Goal: Navigation & Orientation: Go to known website

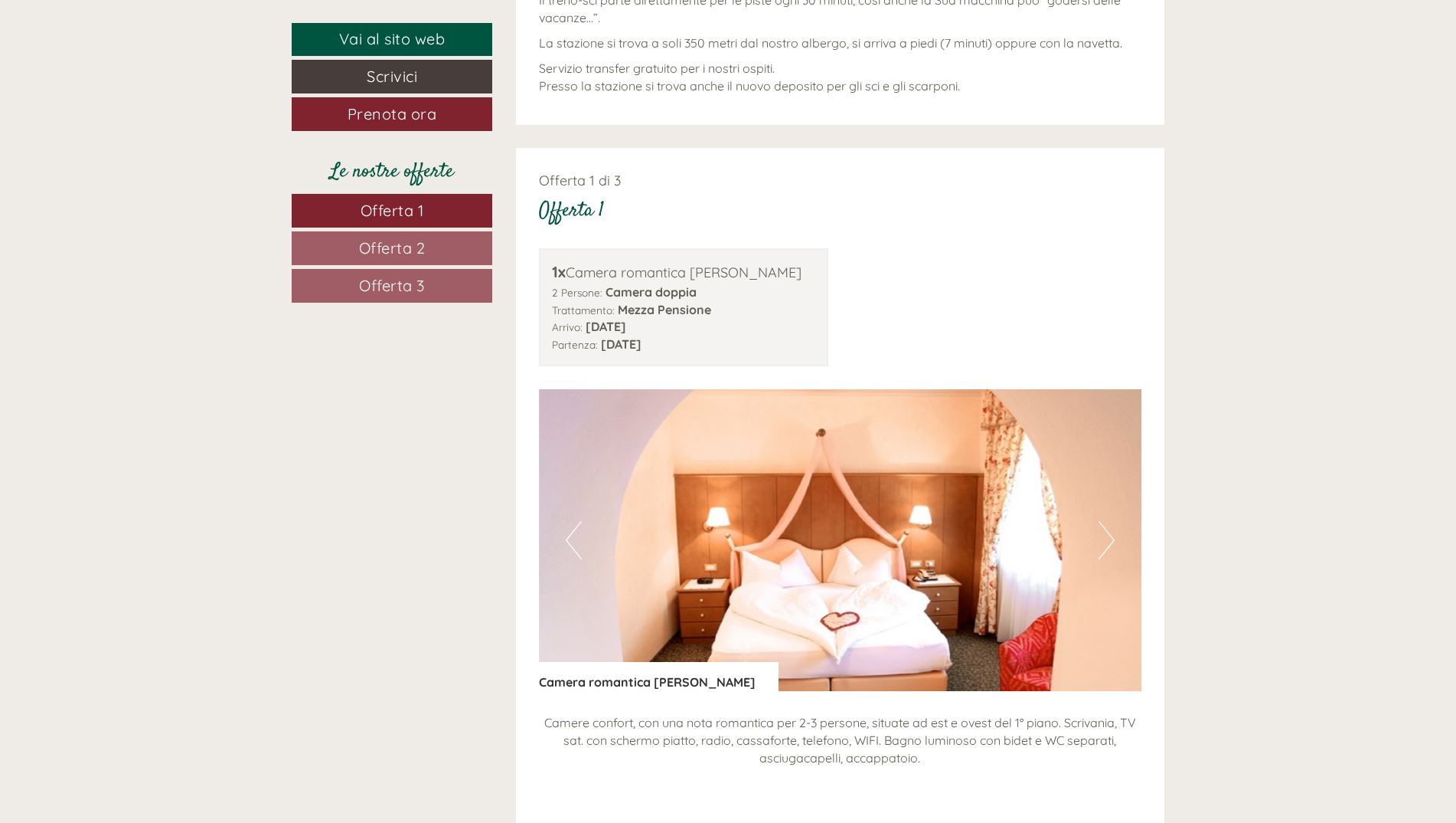
scroll to position [1574, 0]
click at [1114, 548] on button "Next" at bounding box center [1106, 539] width 16 height 38
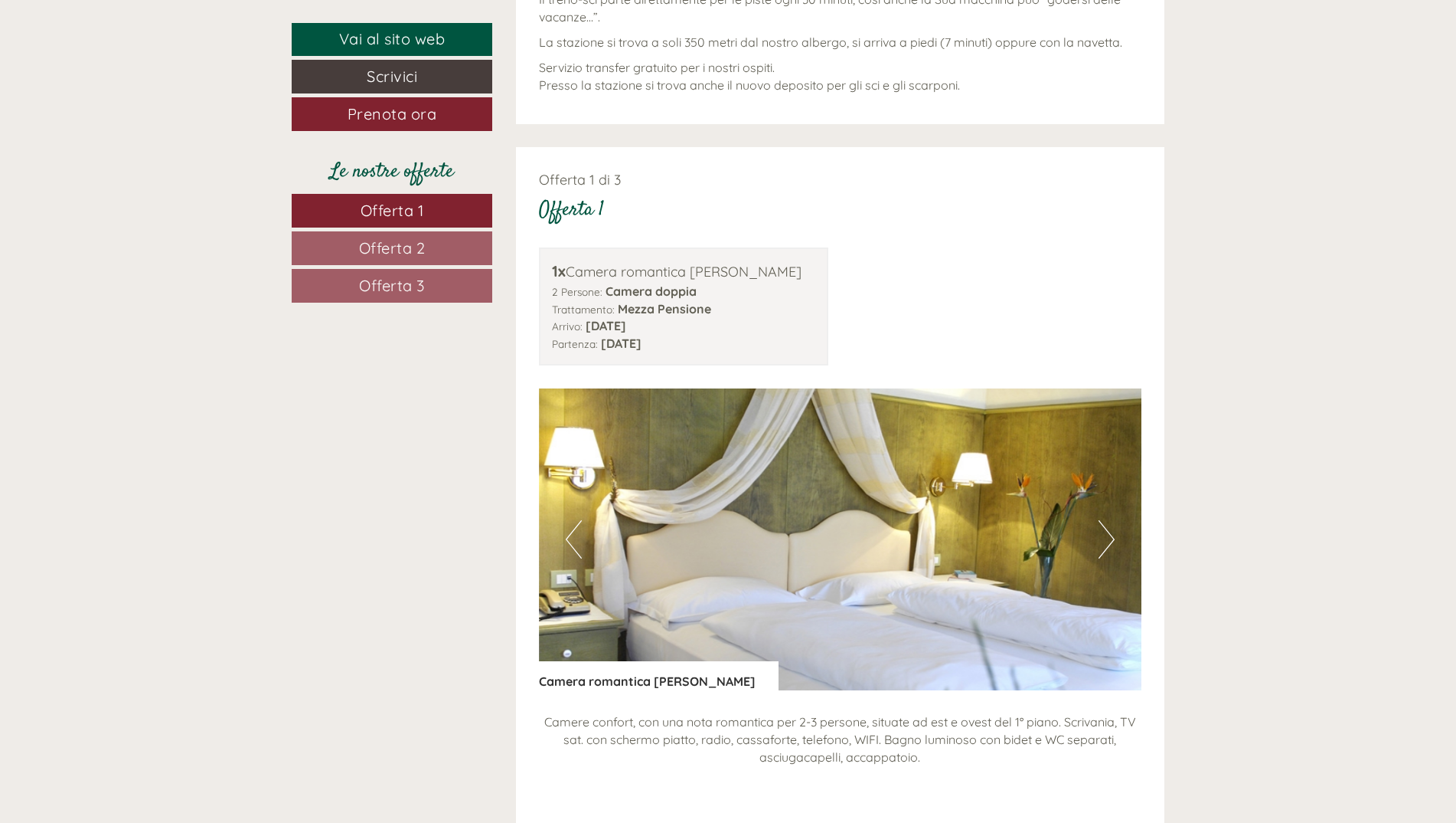
click at [1111, 532] on button "Next" at bounding box center [1106, 539] width 16 height 38
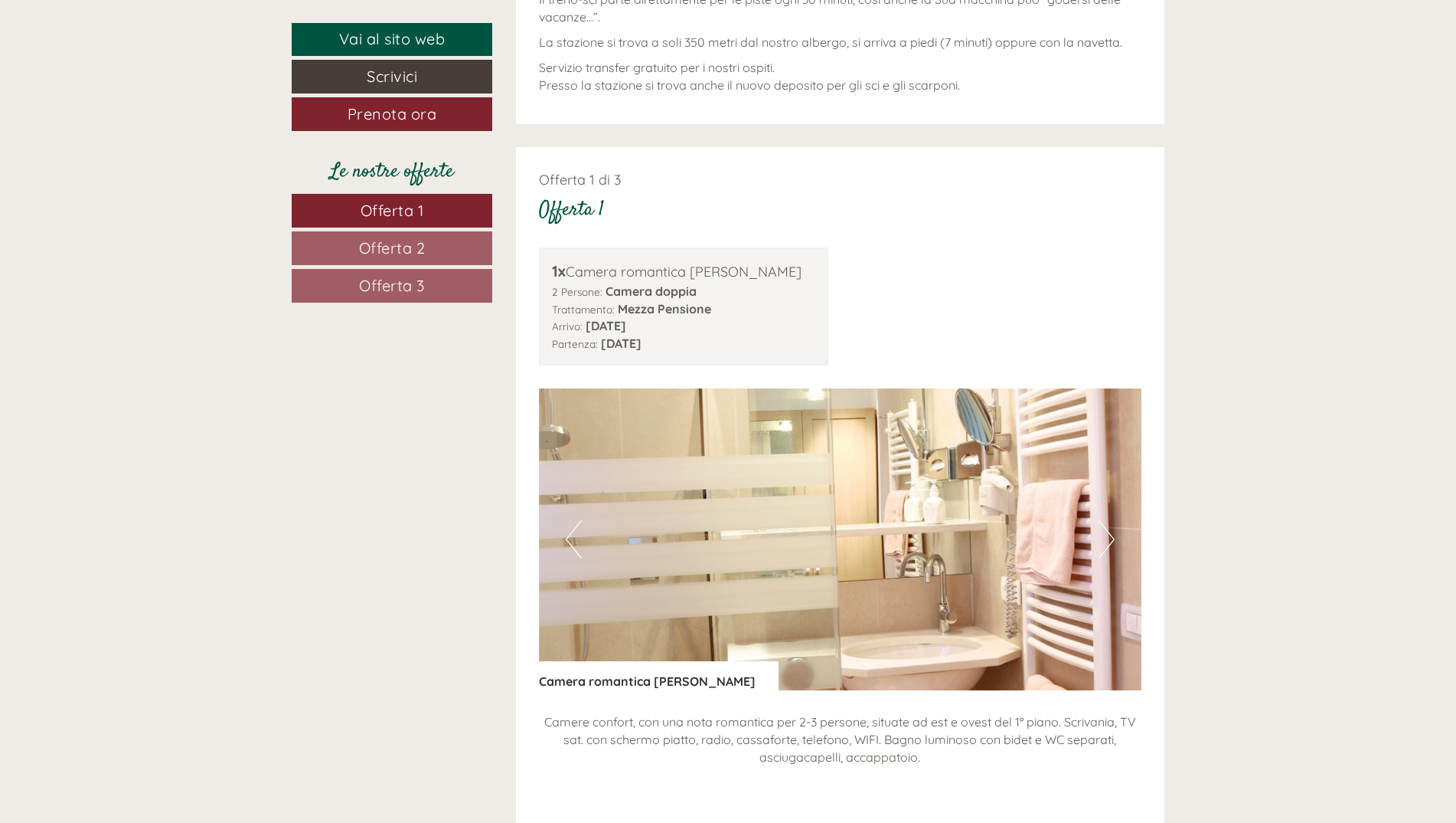
click at [1102, 527] on button "Next" at bounding box center [1106, 539] width 16 height 38
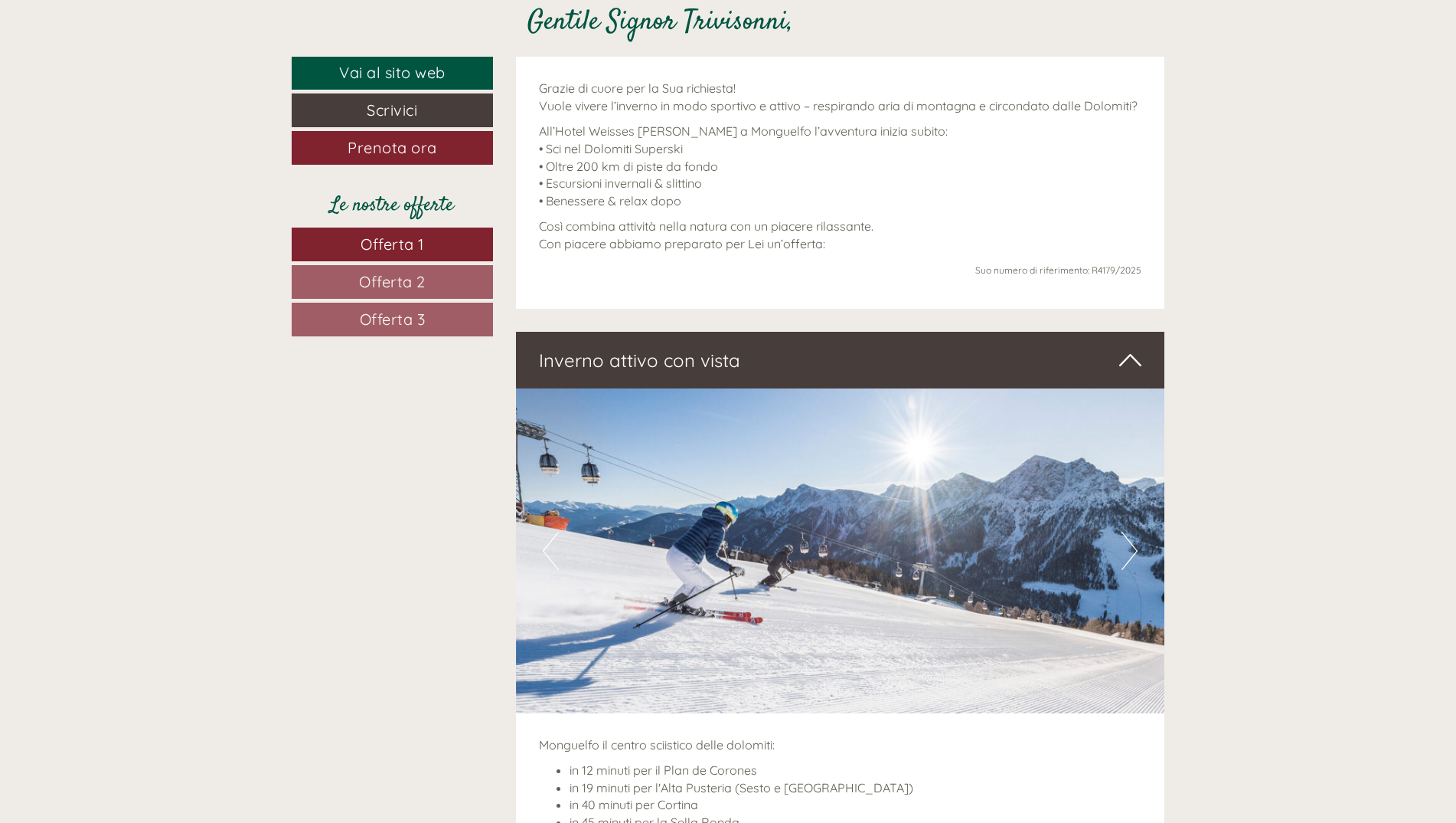
scroll to position [0, 0]
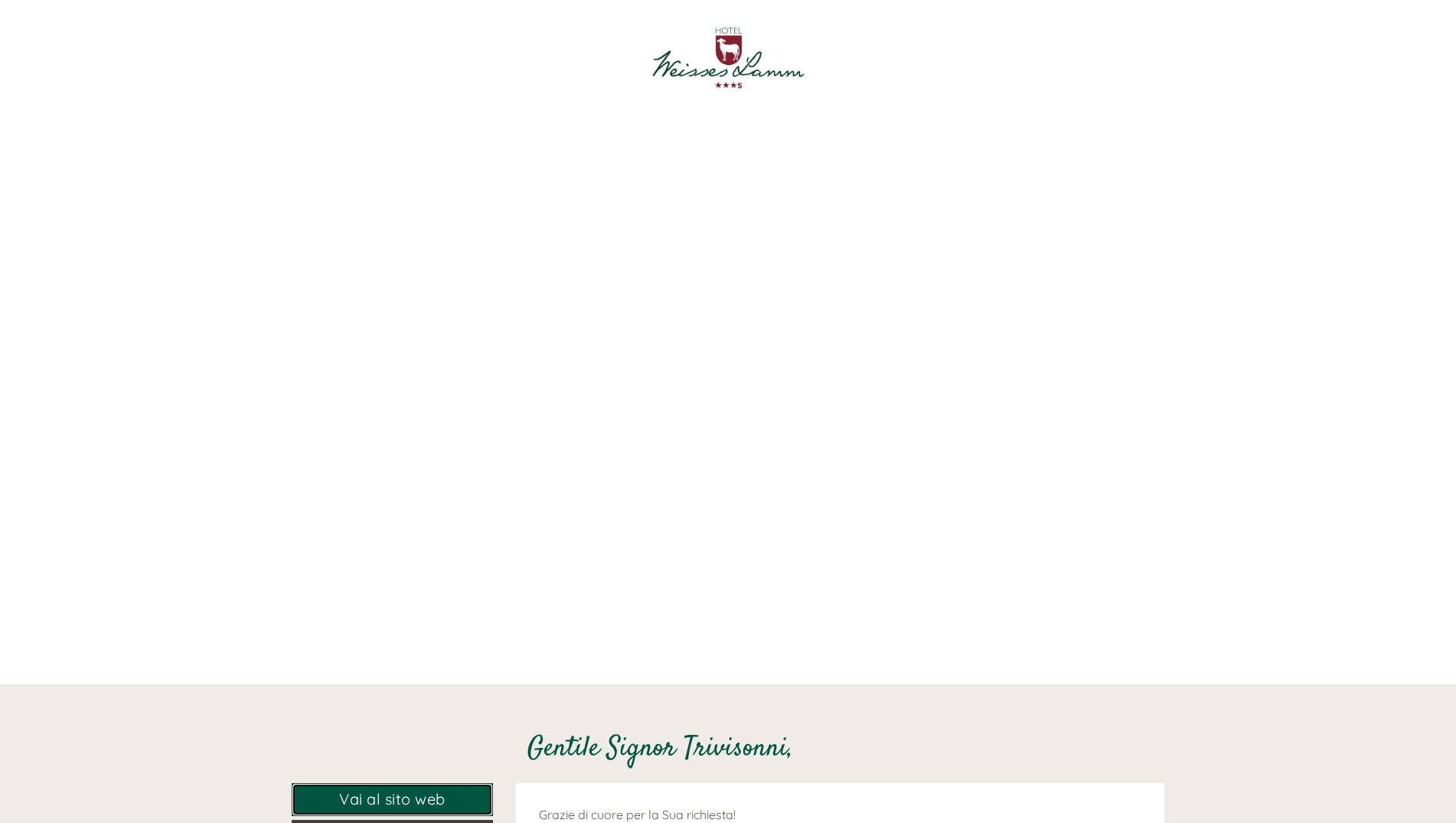
click at [422, 799] on link "Vai al sito web" at bounding box center [392, 798] width 201 height 33
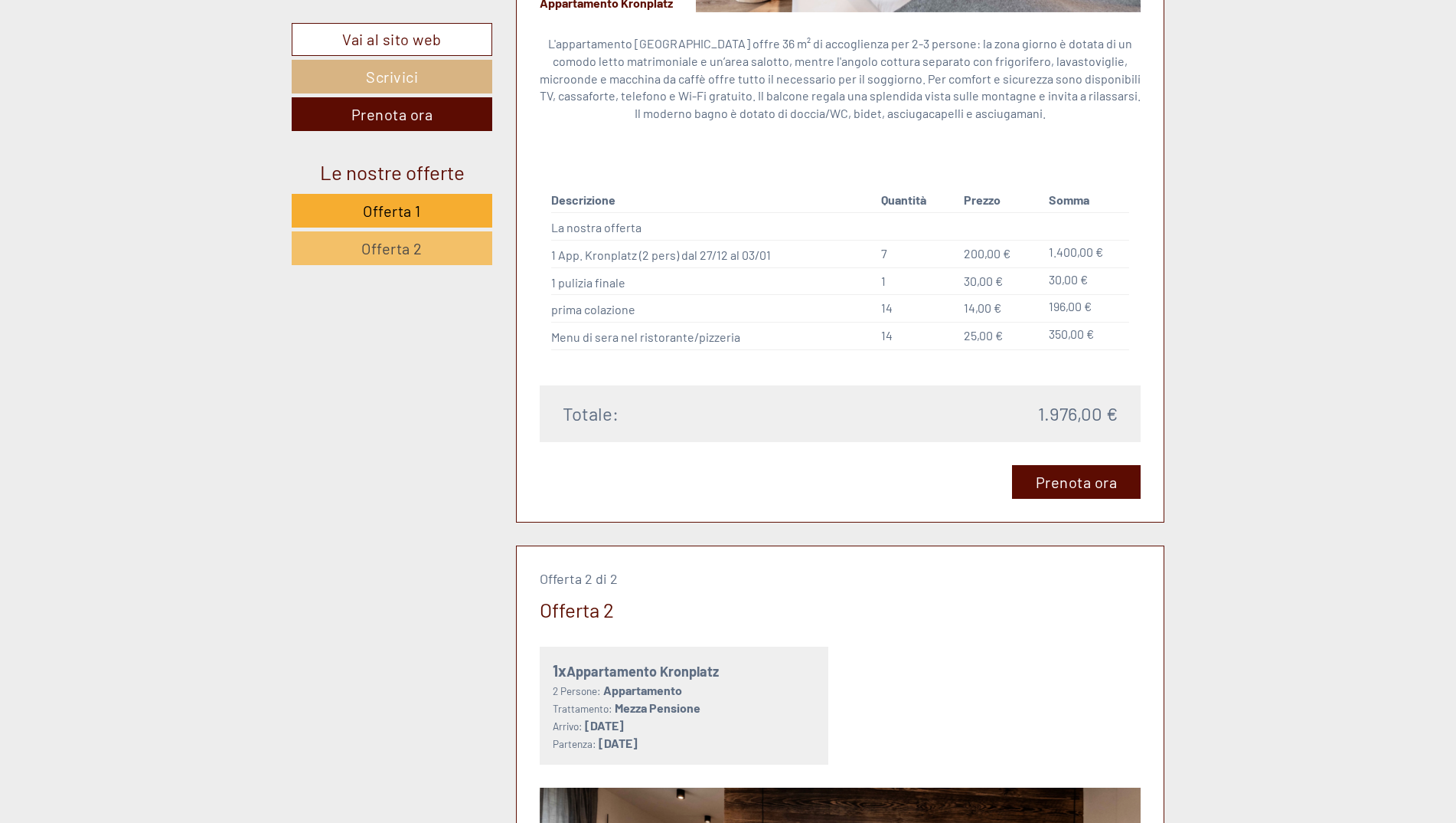
scroll to position [1557, 0]
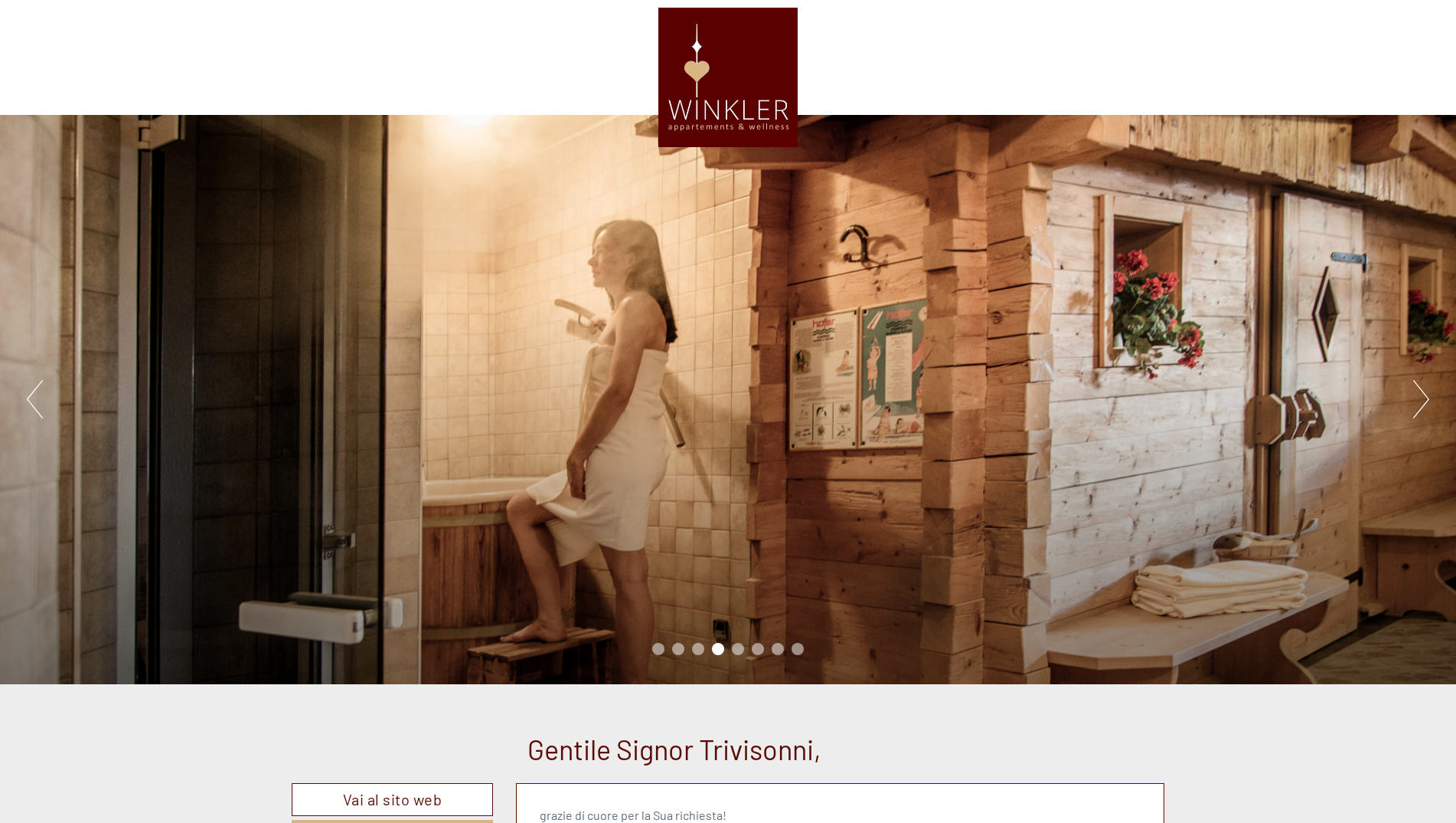
click at [747, 83] on div at bounding box center [728, 77] width 858 height 139
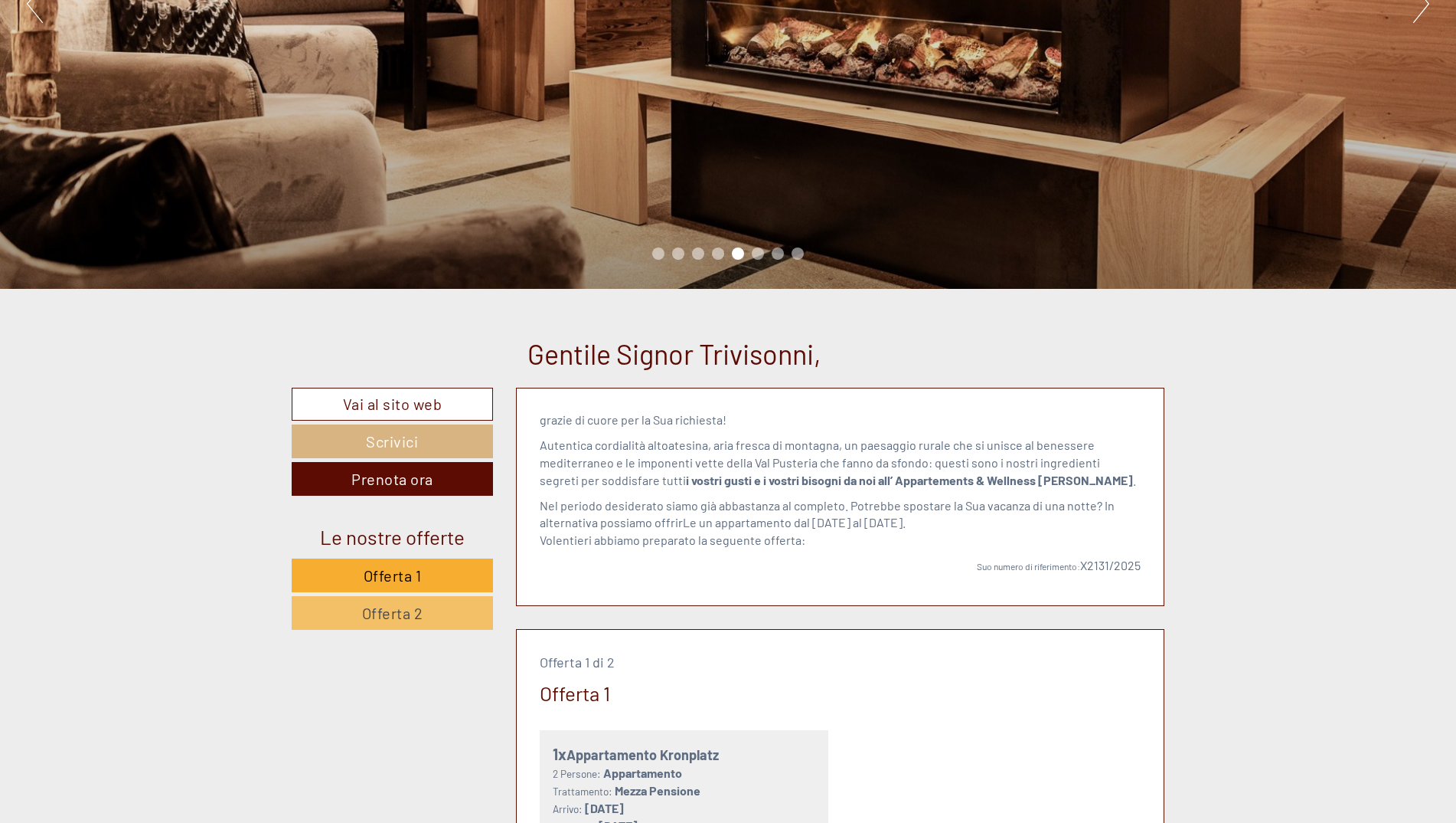
scroll to position [401, 0]
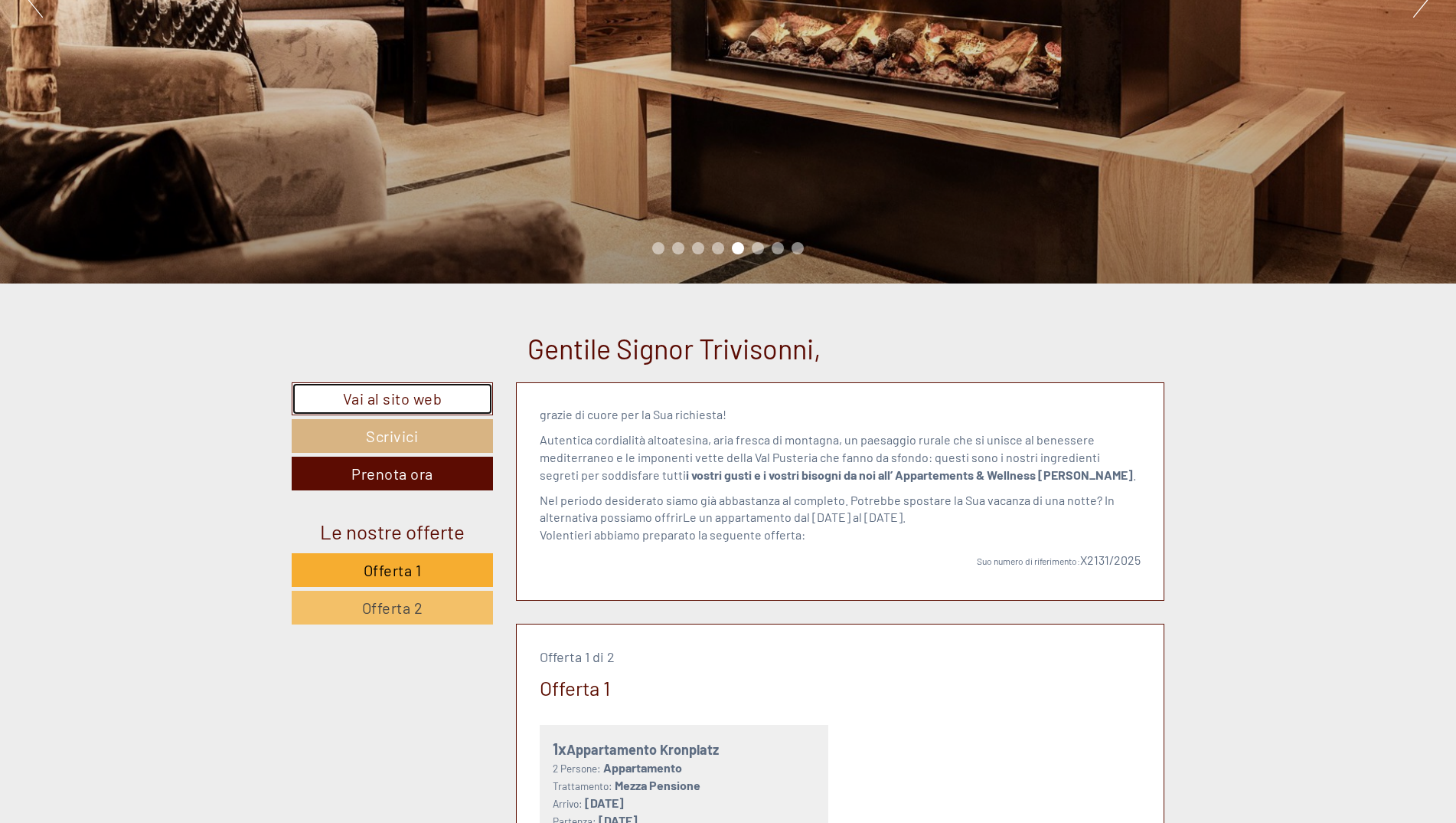
click at [445, 403] on link "Vai al sito web" at bounding box center [392, 398] width 201 height 33
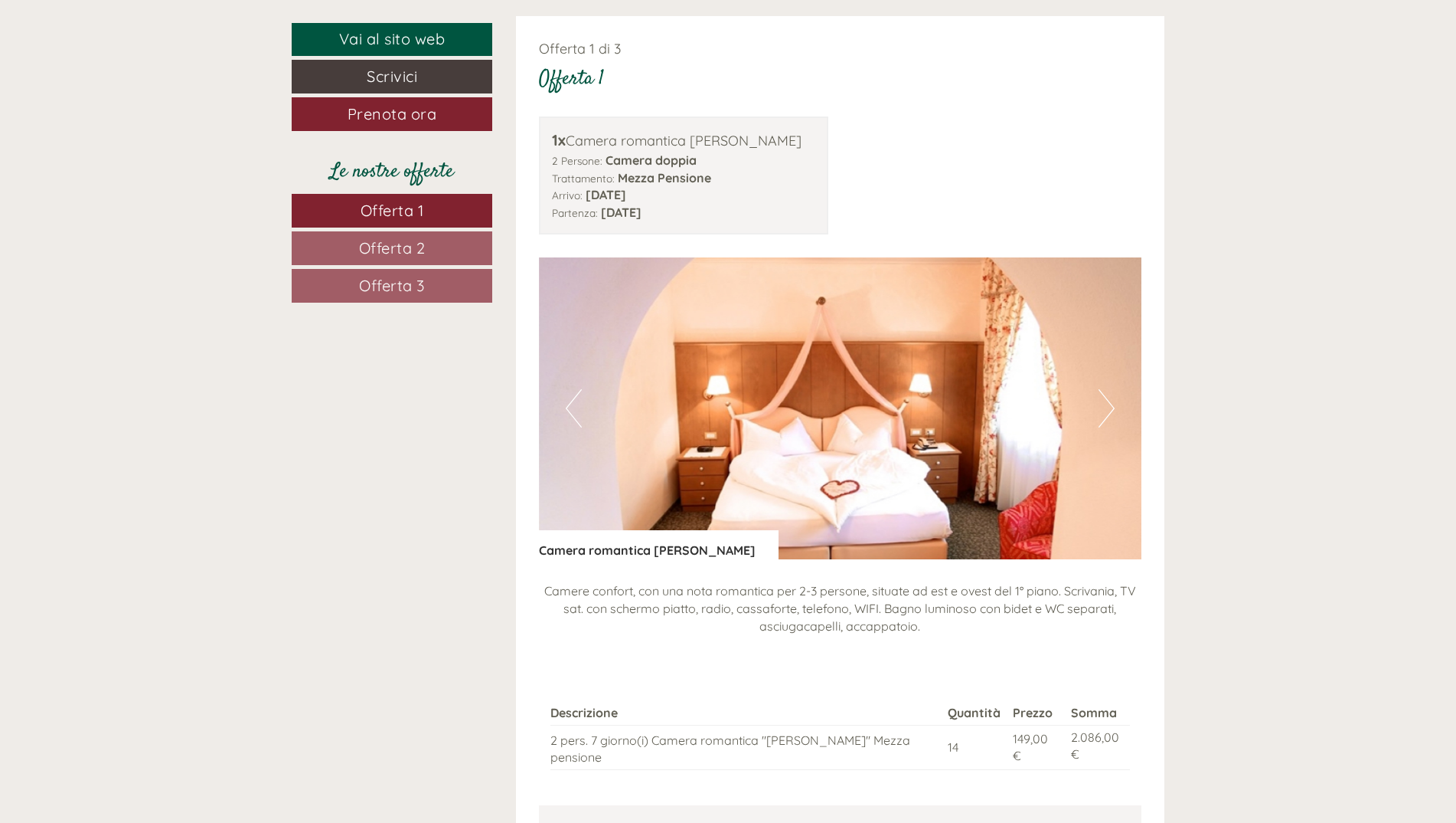
scroll to position [1711, 0]
